Goal: Task Accomplishment & Management: Manage account settings

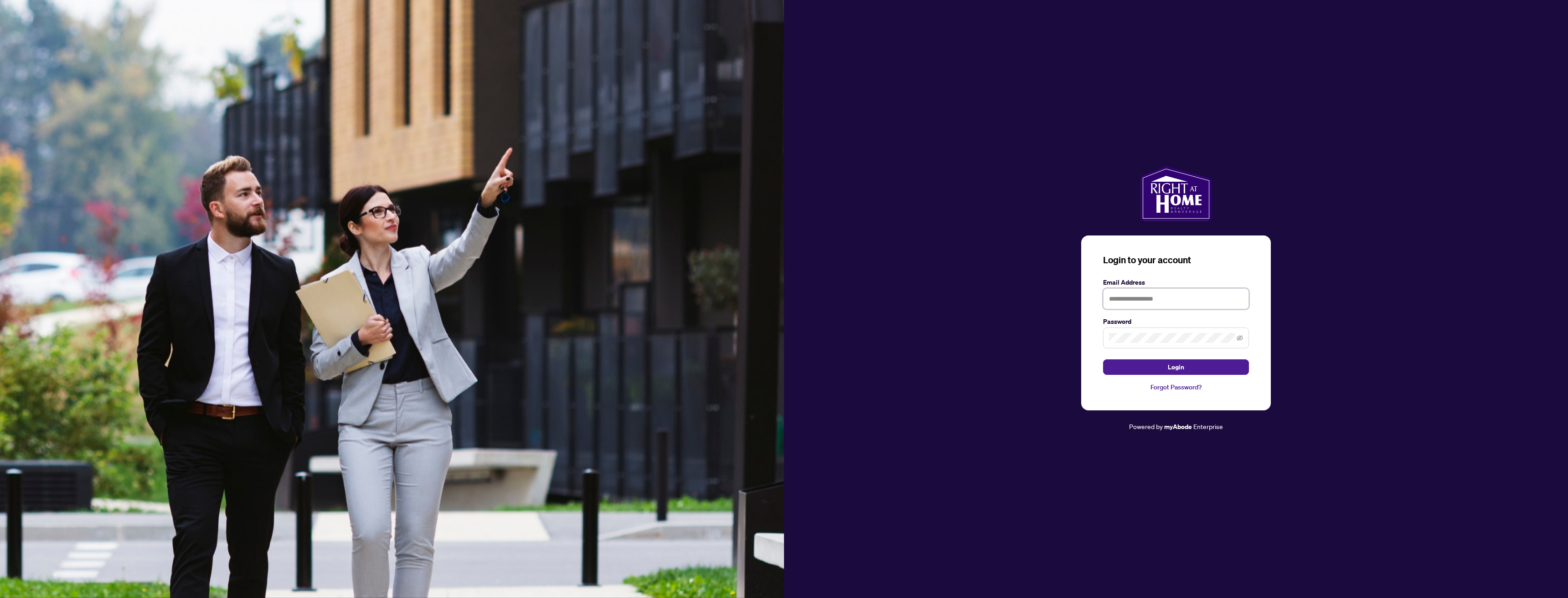
click at [1127, 303] on input "text" at bounding box center [1176, 299] width 146 height 21
type input "**********"
click at [1173, 373] on span "Login" at bounding box center [1176, 367] width 16 height 15
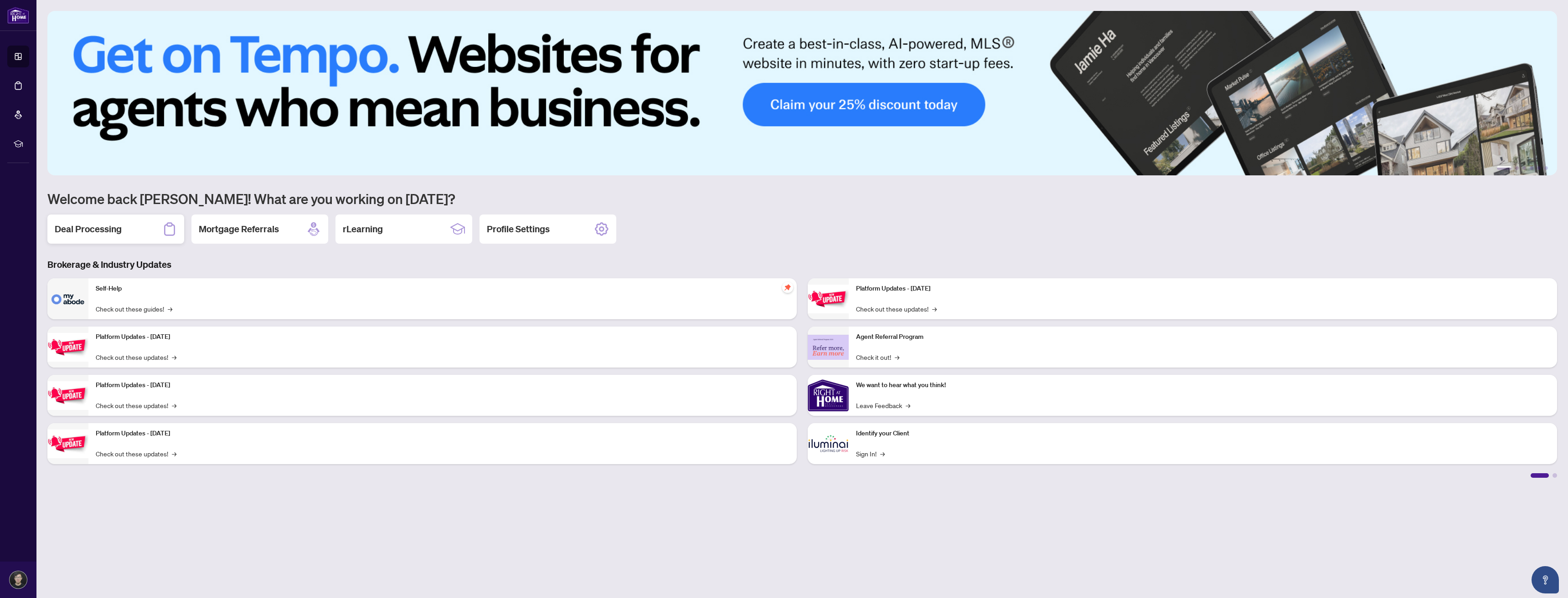
click at [117, 221] on div "Deal Processing" at bounding box center [116, 229] width 137 height 29
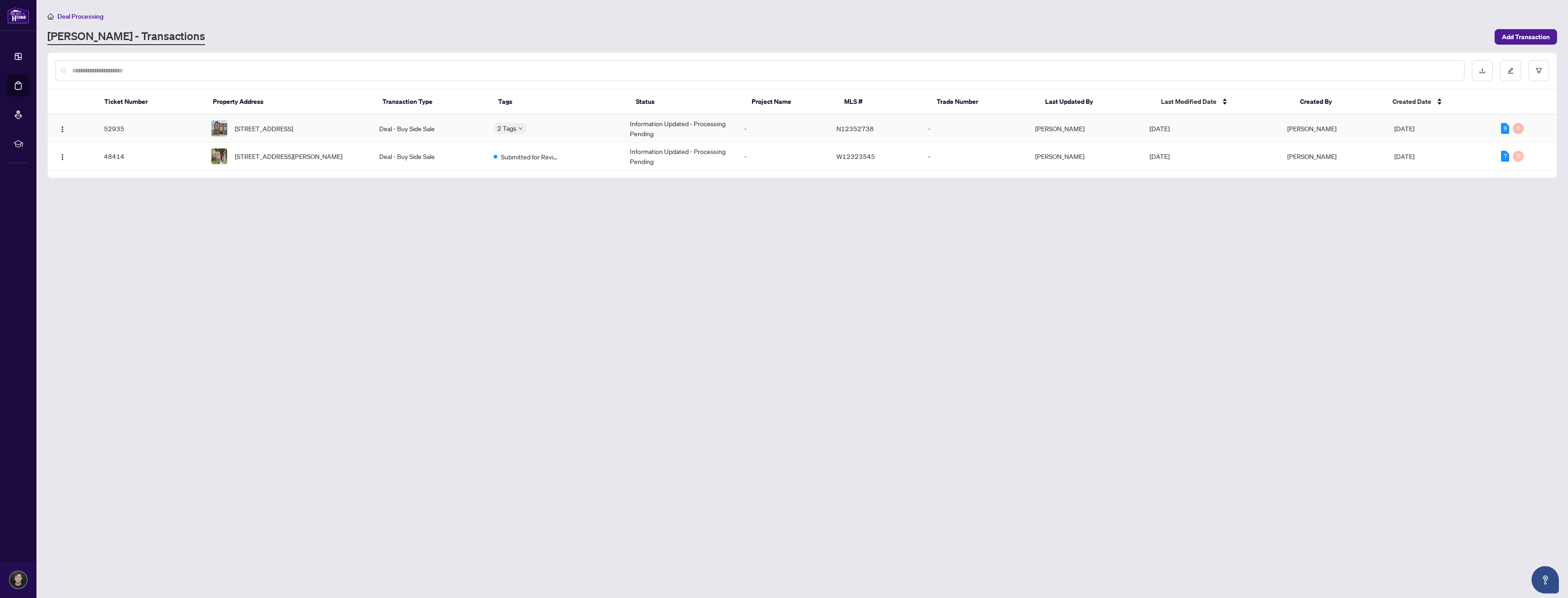
click at [400, 119] on td "Deal - Buy Side Sale" at bounding box center [429, 129] width 115 height 28
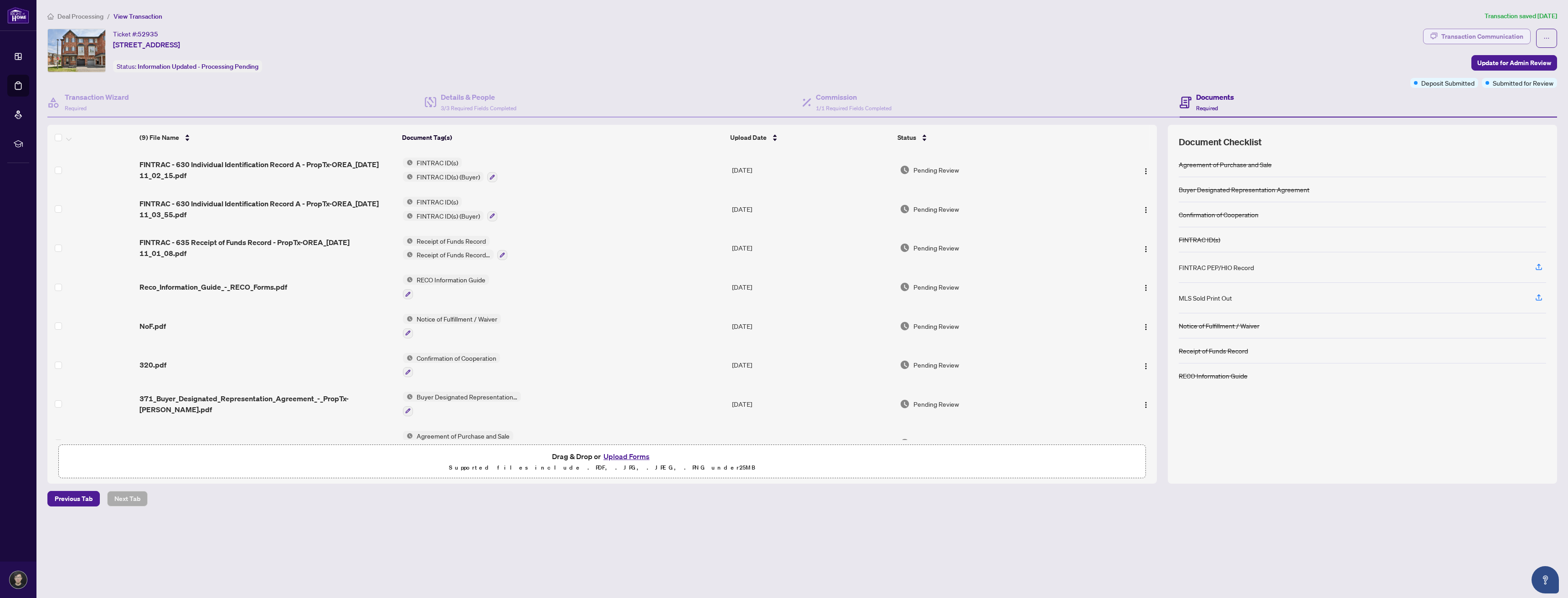
click at [1467, 35] on div "Transaction Communication" at bounding box center [1482, 37] width 82 height 15
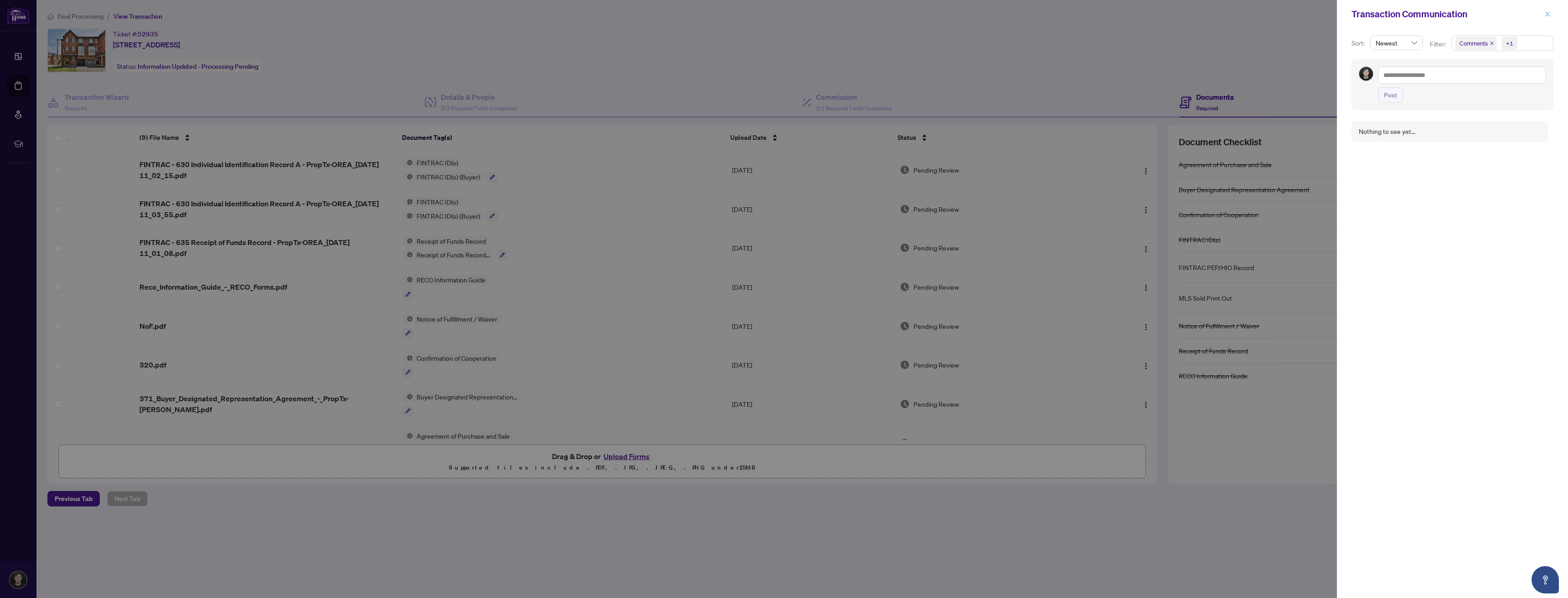
click at [1553, 15] on button "button" at bounding box center [1547, 14] width 12 height 11
